Goal: Use online tool/utility: Utilize a website feature to perform a specific function

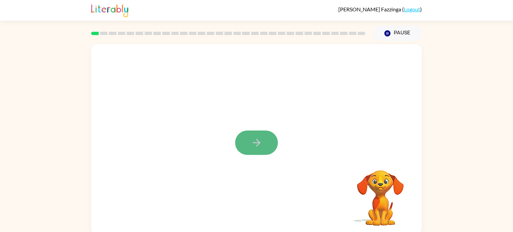
click at [259, 138] on icon "button" at bounding box center [257, 143] width 12 height 12
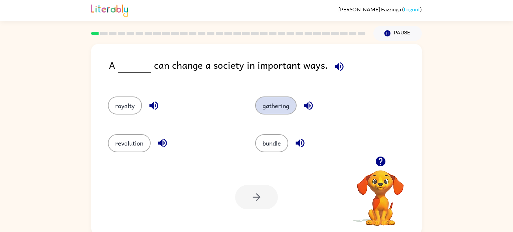
click at [282, 105] on button "gathering" at bounding box center [275, 105] width 41 height 18
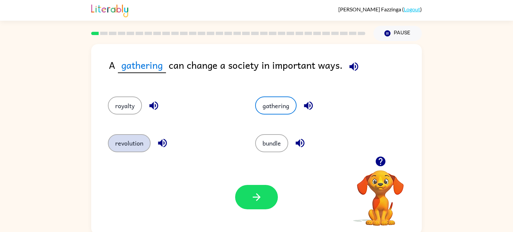
click at [117, 145] on button "revolution" at bounding box center [129, 143] width 43 height 18
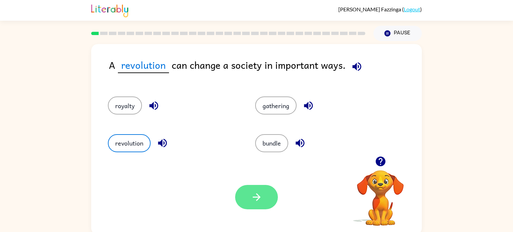
click at [258, 193] on icon "button" at bounding box center [257, 197] width 12 height 12
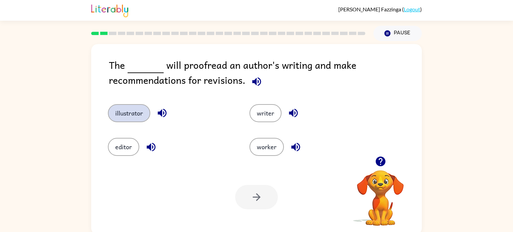
click at [135, 111] on button "illustrator" at bounding box center [129, 113] width 42 height 18
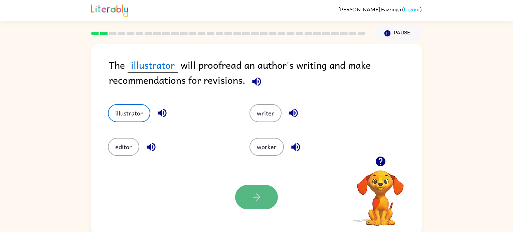
click at [252, 202] on icon "button" at bounding box center [257, 197] width 12 height 12
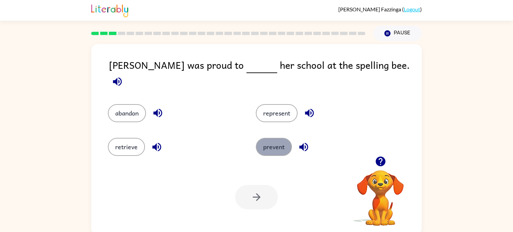
click at [278, 138] on button "prevent" at bounding box center [274, 147] width 36 height 18
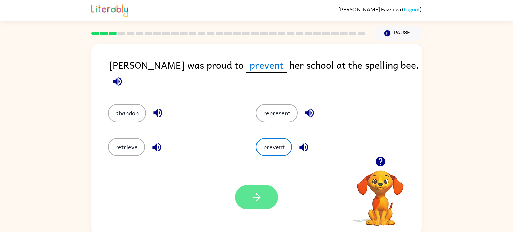
click at [246, 195] on button "button" at bounding box center [256, 197] width 43 height 24
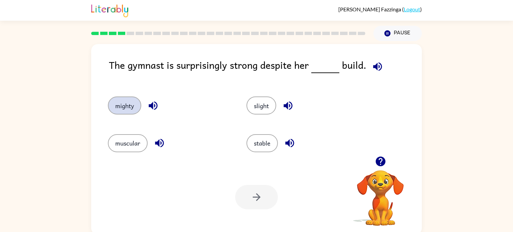
click at [128, 105] on button "mighty" at bounding box center [124, 105] width 33 height 18
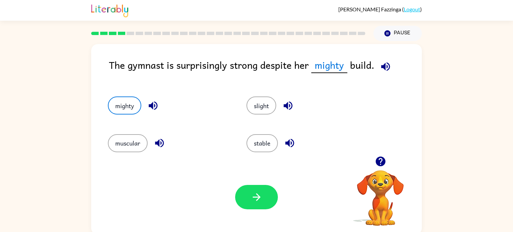
click at [107, 133] on div "muscular" at bounding box center [164, 139] width 138 height 37
click at [107, 136] on div "muscular" at bounding box center [164, 139] width 138 height 37
click at [108, 139] on div "muscular" at bounding box center [169, 143] width 123 height 18
click at [120, 141] on button "muscular" at bounding box center [128, 143] width 40 height 18
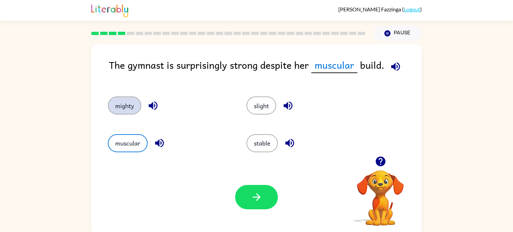
click at [116, 106] on button "mighty" at bounding box center [124, 105] width 33 height 18
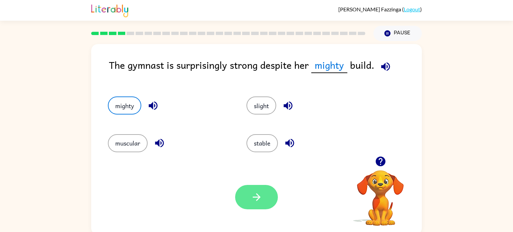
click at [239, 190] on button "button" at bounding box center [256, 197] width 43 height 24
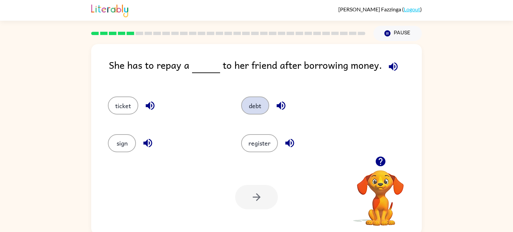
click at [258, 107] on button "debt" at bounding box center [255, 105] width 28 height 18
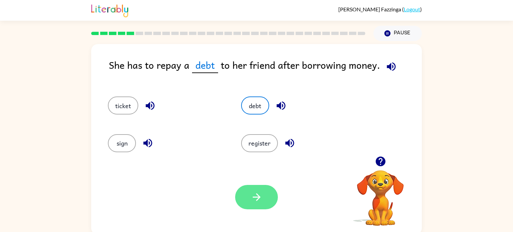
click at [266, 192] on button "button" at bounding box center [256, 197] width 43 height 24
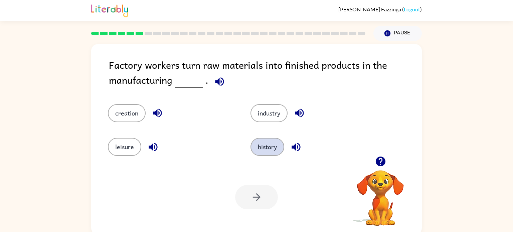
click at [261, 141] on button "history" at bounding box center [267, 147] width 34 height 18
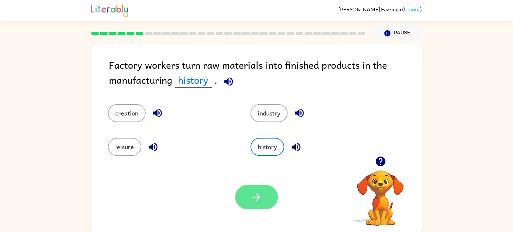
click at [255, 203] on icon "button" at bounding box center [257, 197] width 12 height 12
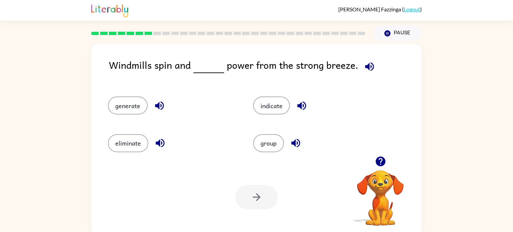
click at [133, 115] on div "generate" at bounding box center [167, 102] width 145 height 37
click at [131, 104] on button "generate" at bounding box center [128, 105] width 40 height 18
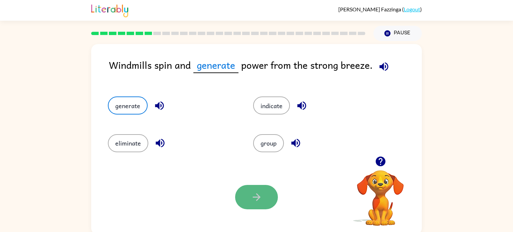
click at [245, 189] on button "button" at bounding box center [256, 197] width 43 height 24
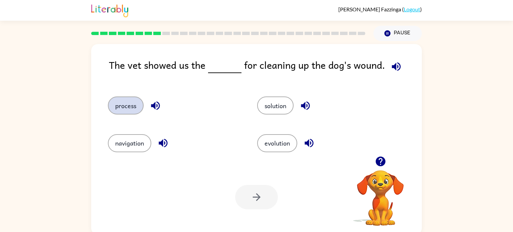
click at [127, 104] on button "process" at bounding box center [126, 105] width 36 height 18
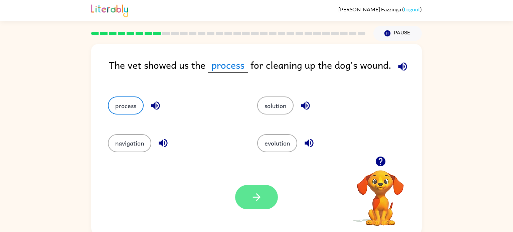
click at [239, 198] on button "button" at bounding box center [256, 197] width 43 height 24
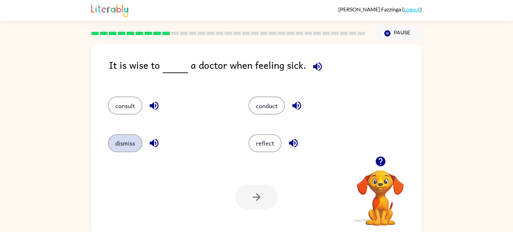
click at [128, 141] on button "dismiss" at bounding box center [125, 143] width 34 height 18
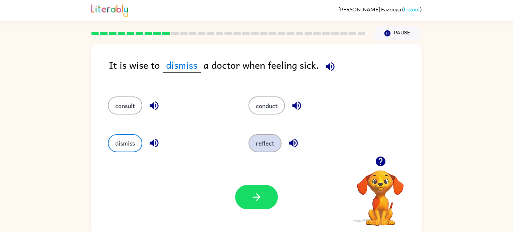
click at [263, 146] on button "reflect" at bounding box center [264, 143] width 33 height 18
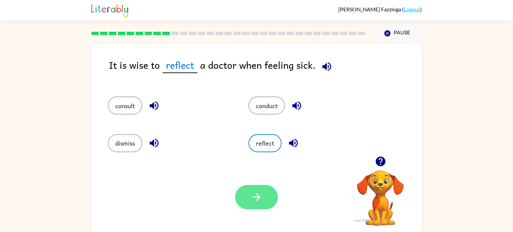
click at [251, 193] on icon "button" at bounding box center [257, 197] width 12 height 12
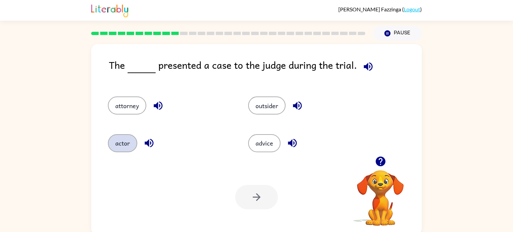
click at [120, 145] on button "actor" at bounding box center [122, 143] width 29 height 18
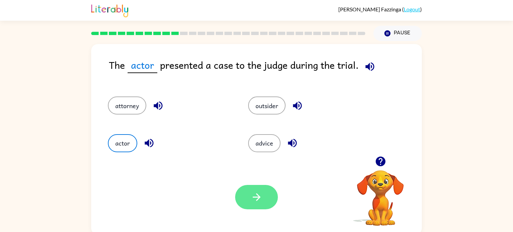
click at [260, 192] on icon "button" at bounding box center [257, 197] width 12 height 12
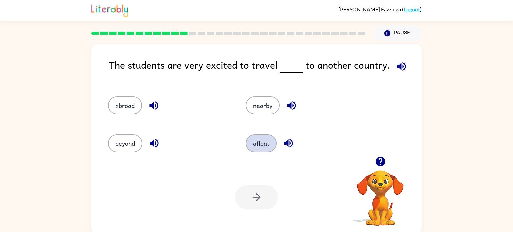
click at [259, 143] on button "afloat" at bounding box center [261, 143] width 31 height 18
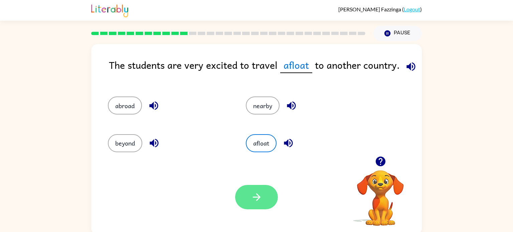
click at [258, 203] on icon "button" at bounding box center [257, 197] width 12 height 12
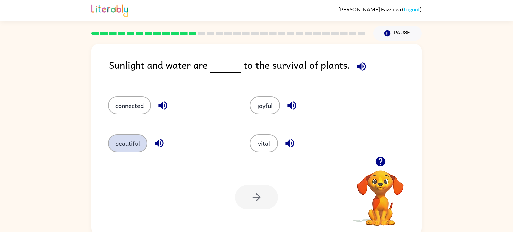
click at [135, 143] on button "beautiful" at bounding box center [127, 143] width 39 height 18
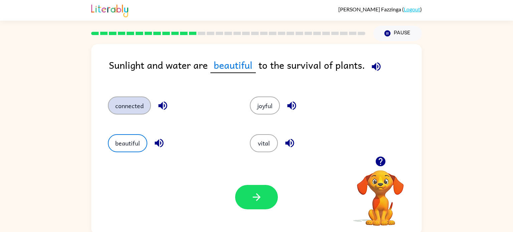
click at [135, 105] on button "connected" at bounding box center [129, 105] width 43 height 18
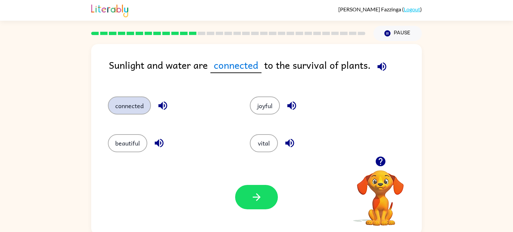
click at [135, 105] on button "connected" at bounding box center [129, 105] width 43 height 18
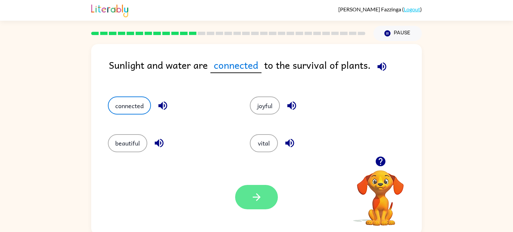
click at [252, 189] on button "button" at bounding box center [256, 197] width 43 height 24
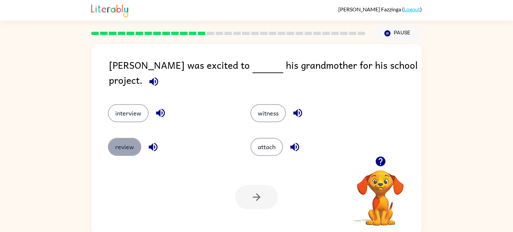
click at [125, 141] on button "review" at bounding box center [124, 147] width 33 height 18
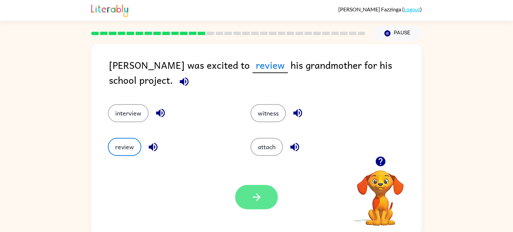
click at [252, 201] on icon "button" at bounding box center [257, 197] width 12 height 12
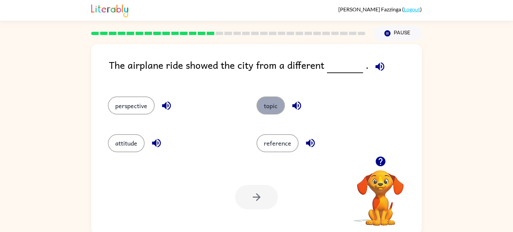
click at [274, 103] on button "topic" at bounding box center [270, 105] width 28 height 18
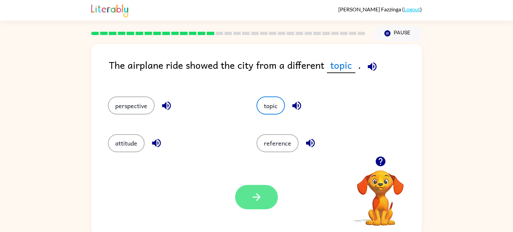
click at [249, 197] on button "button" at bounding box center [256, 197] width 43 height 24
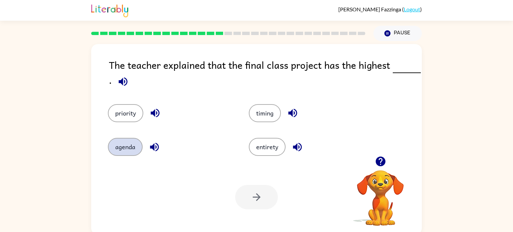
click at [133, 140] on button "agenda" at bounding box center [125, 147] width 35 height 18
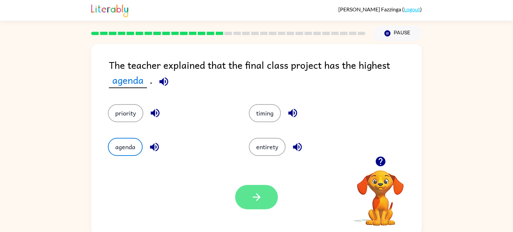
click at [236, 202] on button "button" at bounding box center [256, 197] width 43 height 24
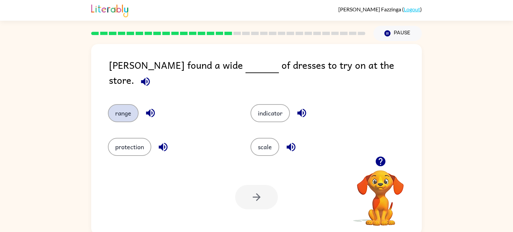
click at [127, 104] on button "range" at bounding box center [123, 113] width 31 height 18
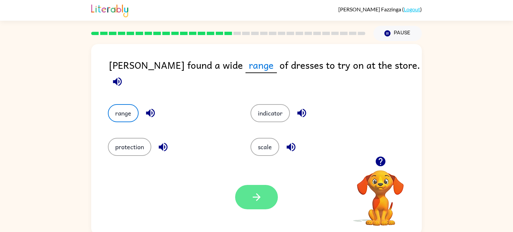
click at [254, 197] on icon "button" at bounding box center [256, 197] width 8 height 8
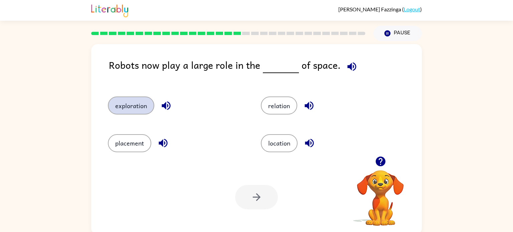
click at [142, 101] on button "exploration" at bounding box center [131, 105] width 46 height 18
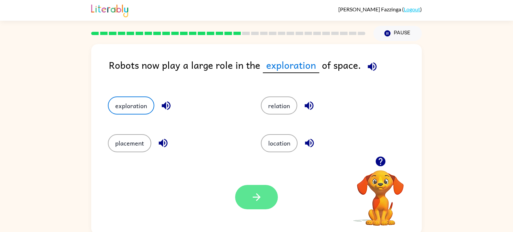
click at [260, 203] on icon "button" at bounding box center [257, 197] width 12 height 12
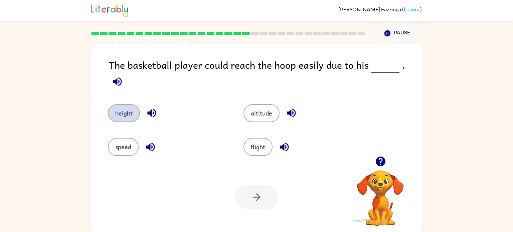
click at [127, 105] on button "height" at bounding box center [124, 113] width 32 height 18
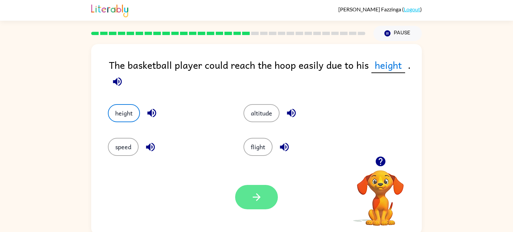
click at [241, 195] on button "button" at bounding box center [256, 197] width 43 height 24
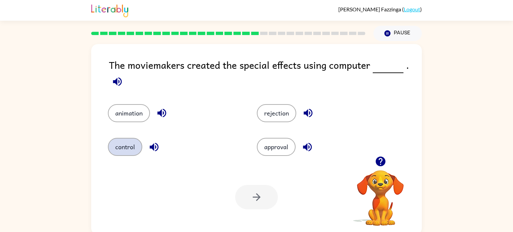
click at [122, 147] on button "control" at bounding box center [125, 147] width 34 height 18
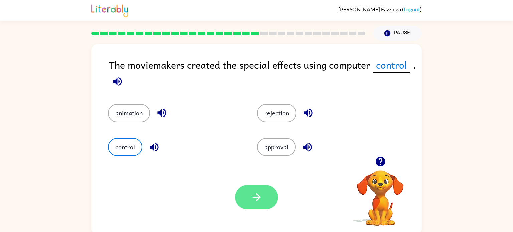
click at [241, 193] on button "button" at bounding box center [256, 197] width 43 height 24
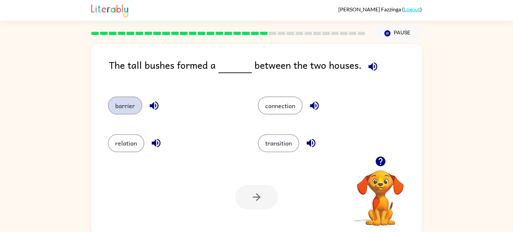
click at [131, 102] on button "barrier" at bounding box center [125, 105] width 34 height 18
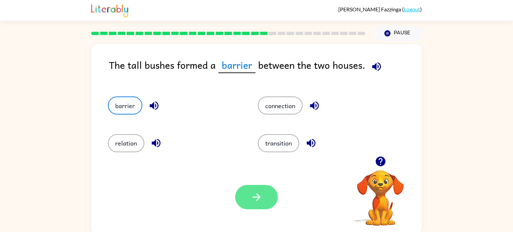
click at [249, 197] on button "button" at bounding box center [256, 197] width 43 height 24
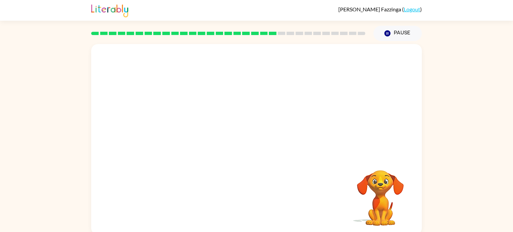
click at [194, 134] on video "Your browser must support playing .mp4 files to use Literably. Please try using…" at bounding box center [256, 100] width 330 height 112
click at [199, 135] on video "Your browser must support playing .mp4 files to use Literably. Please try using…" at bounding box center [256, 100] width 330 height 112
click at [197, 134] on video "Your browser must support playing .mp4 files to use Literably. Please try using…" at bounding box center [256, 100] width 330 height 112
click at [195, 134] on video "Your browser must support playing .mp4 files to use Literably. Please try using…" at bounding box center [256, 100] width 330 height 112
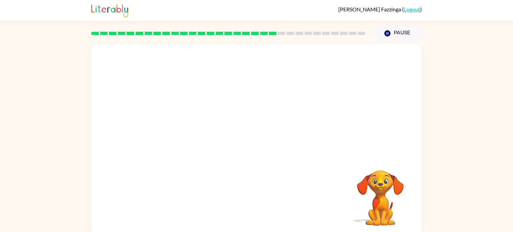
click at [196, 135] on video "Your browser must support playing .mp4 files to use Literably. Please try using…" at bounding box center [256, 100] width 330 height 112
click at [197, 136] on video "Your browser must support playing .mp4 files to use Literably. Please try using…" at bounding box center [256, 100] width 330 height 112
click at [200, 136] on video "Your browser must support playing .mp4 files to use Literably. Please try using…" at bounding box center [256, 100] width 330 height 112
click at [260, 141] on icon "button" at bounding box center [257, 143] width 12 height 12
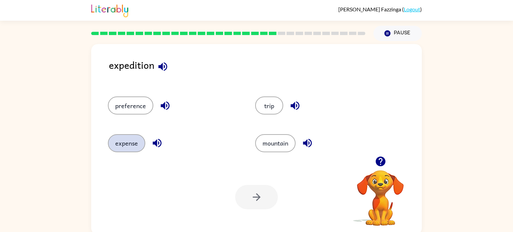
click at [124, 140] on button "expense" at bounding box center [126, 143] width 37 height 18
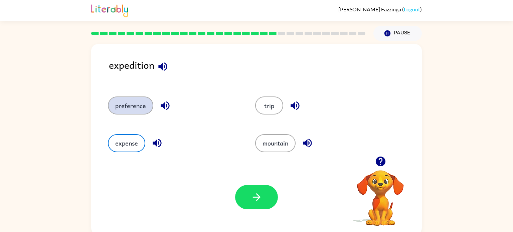
click at [140, 101] on button "preference" at bounding box center [130, 105] width 45 height 18
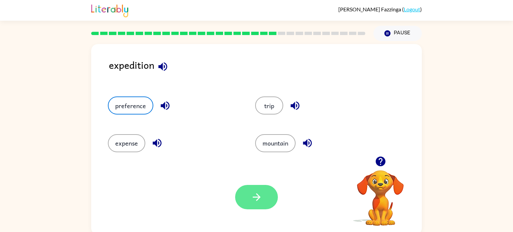
click at [251, 190] on button "button" at bounding box center [256, 197] width 43 height 24
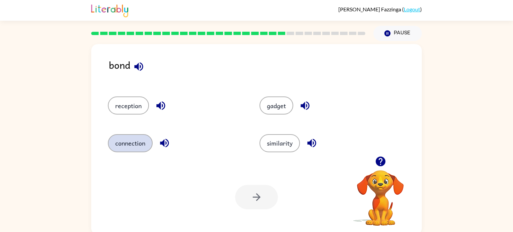
click at [128, 150] on button "connection" at bounding box center [130, 143] width 45 height 18
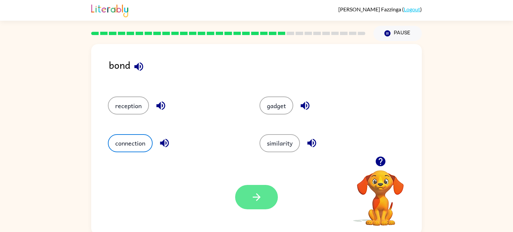
click at [250, 192] on button "button" at bounding box center [256, 197] width 43 height 24
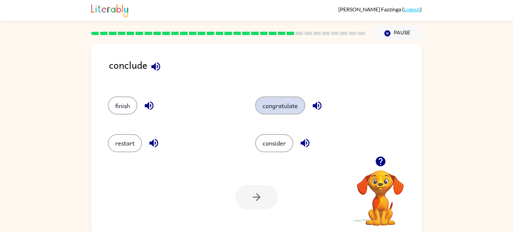
click at [272, 106] on button "congratulate" at bounding box center [280, 105] width 50 height 18
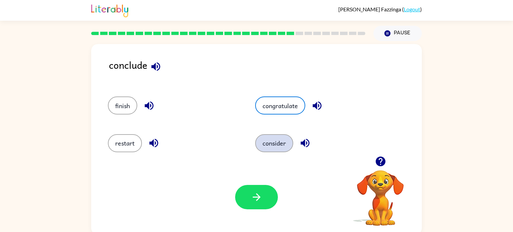
click at [265, 139] on button "consider" at bounding box center [274, 143] width 38 height 18
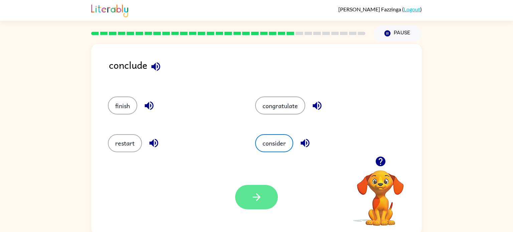
click at [252, 192] on icon "button" at bounding box center [257, 197] width 12 height 12
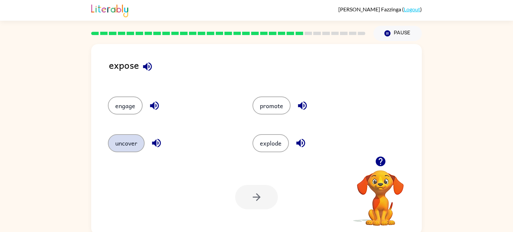
click at [129, 145] on button "uncover" at bounding box center [126, 143] width 37 height 18
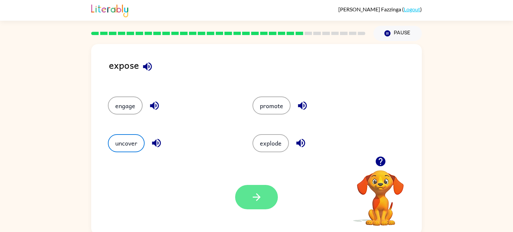
click at [243, 199] on button "button" at bounding box center [256, 197] width 43 height 24
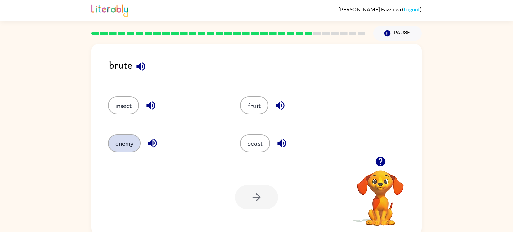
click at [118, 138] on button "enemy" at bounding box center [124, 143] width 33 height 18
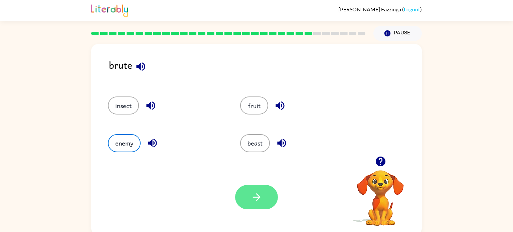
click at [244, 189] on button "button" at bounding box center [256, 197] width 43 height 24
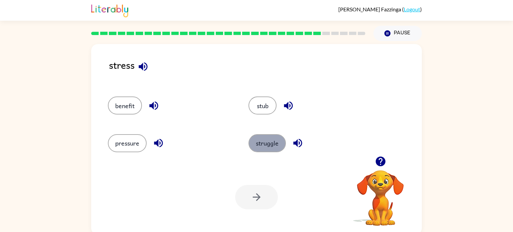
click at [270, 137] on button "struggle" at bounding box center [266, 143] width 37 height 18
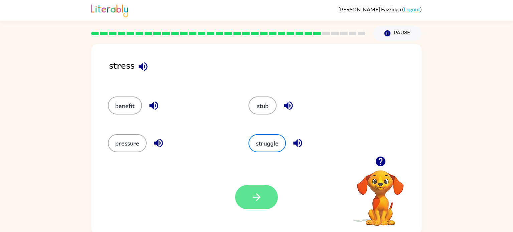
click at [265, 193] on button "button" at bounding box center [256, 197] width 43 height 24
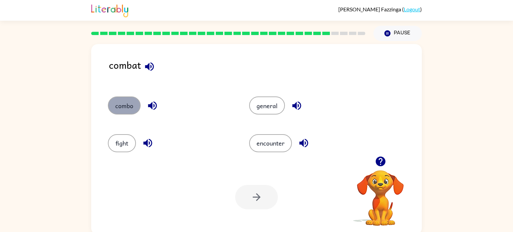
click at [127, 107] on button "combo" at bounding box center [124, 105] width 33 height 18
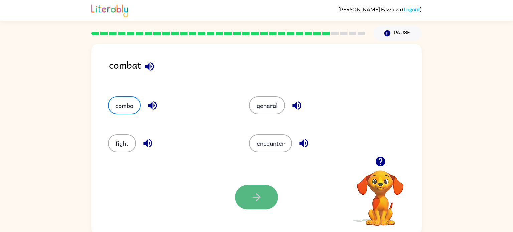
click at [252, 190] on button "button" at bounding box center [256, 197] width 43 height 24
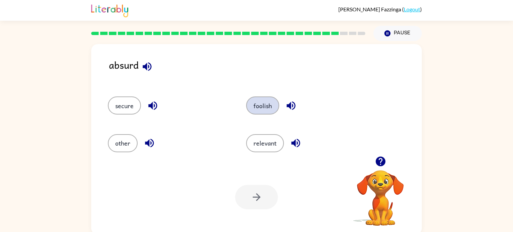
click at [264, 108] on button "foolish" at bounding box center [262, 105] width 33 height 18
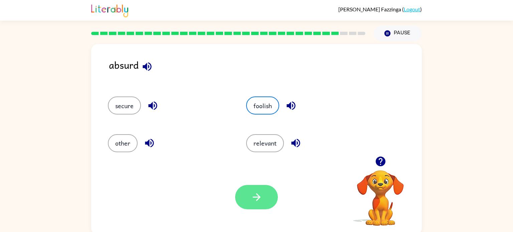
click at [264, 196] on button "button" at bounding box center [256, 197] width 43 height 24
click at [257, 197] on div at bounding box center [256, 197] width 43 height 24
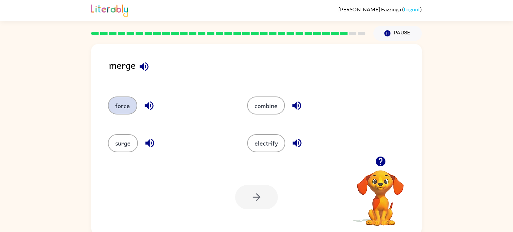
click at [123, 108] on button "force" at bounding box center [122, 105] width 29 height 18
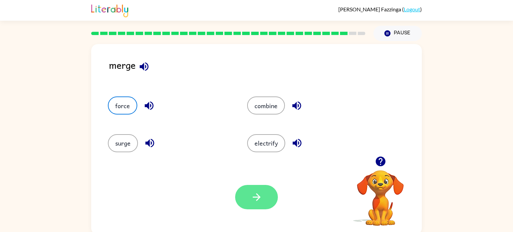
click at [243, 196] on button "button" at bounding box center [256, 197] width 43 height 24
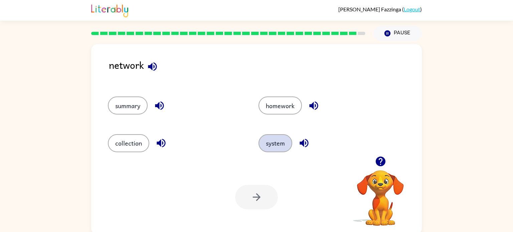
click at [265, 139] on button "system" at bounding box center [275, 143] width 34 height 18
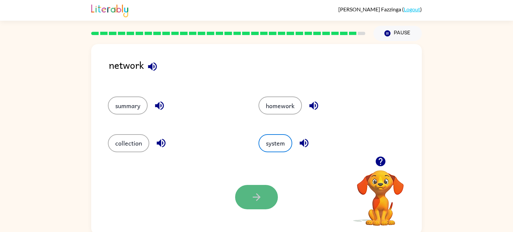
click at [258, 201] on icon "button" at bounding box center [257, 197] width 12 height 12
